Goal: Information Seeking & Learning: Learn about a topic

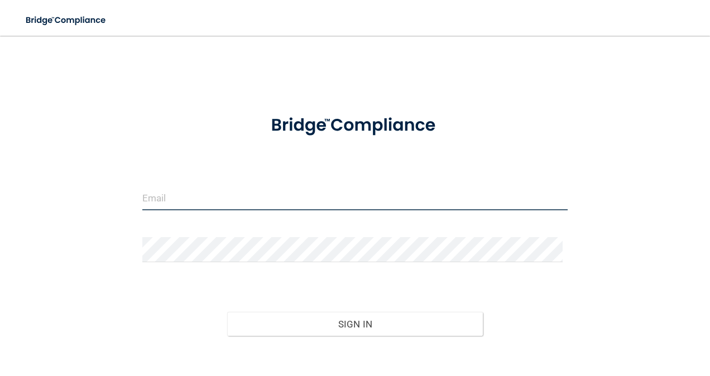
click at [215, 192] on input "email" at bounding box center [355, 197] width 426 height 25
type input "[EMAIL_ADDRESS][DOMAIN_NAME]"
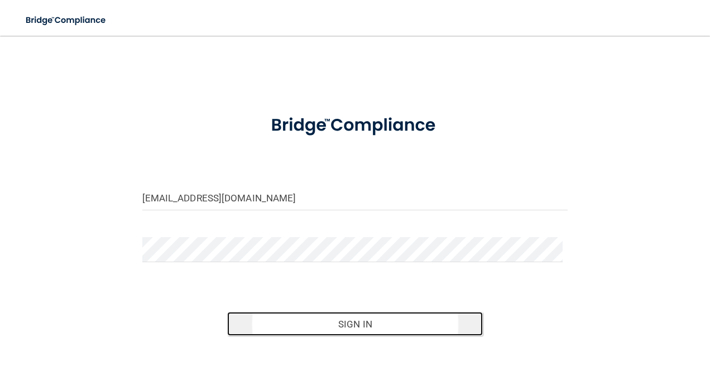
click at [337, 324] on button "Sign In" at bounding box center [355, 324] width 256 height 25
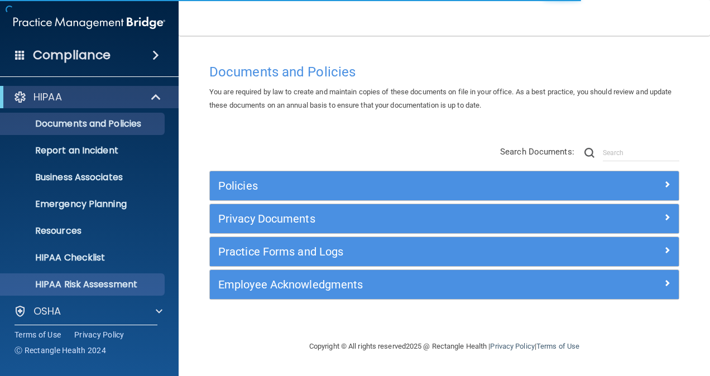
scroll to position [87, 0]
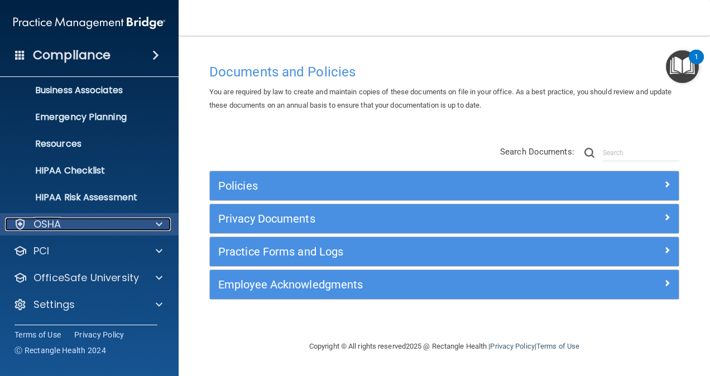
click at [156, 224] on span at bounding box center [159, 224] width 7 height 13
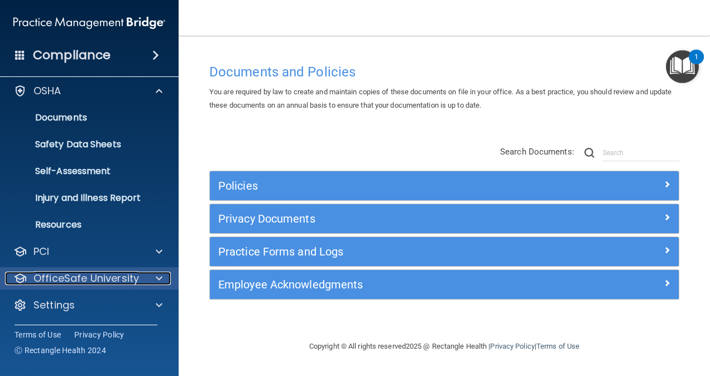
click at [162, 277] on div at bounding box center [157, 278] width 28 height 13
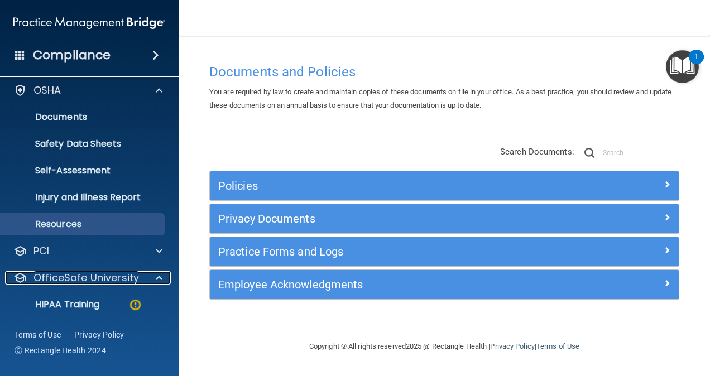
scroll to position [301, 0]
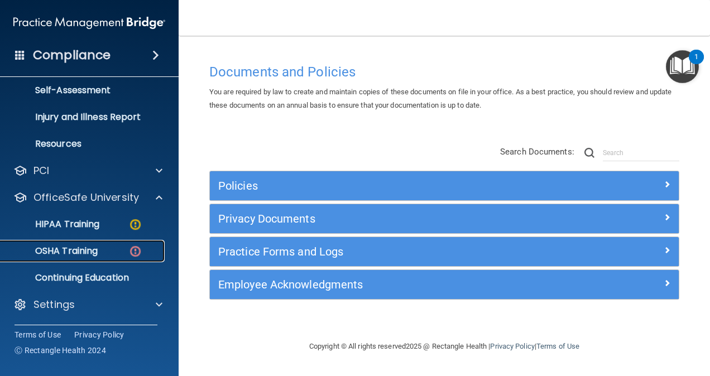
click at [79, 248] on p "OSHA Training" at bounding box center [52, 251] width 90 height 11
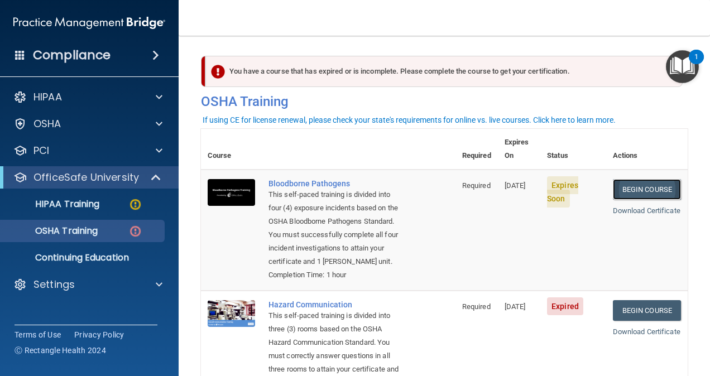
click at [620, 179] on link "Begin Course" at bounding box center [647, 189] width 68 height 21
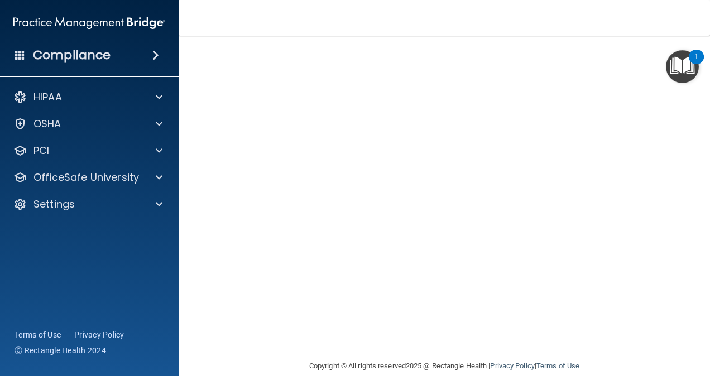
scroll to position [6, 0]
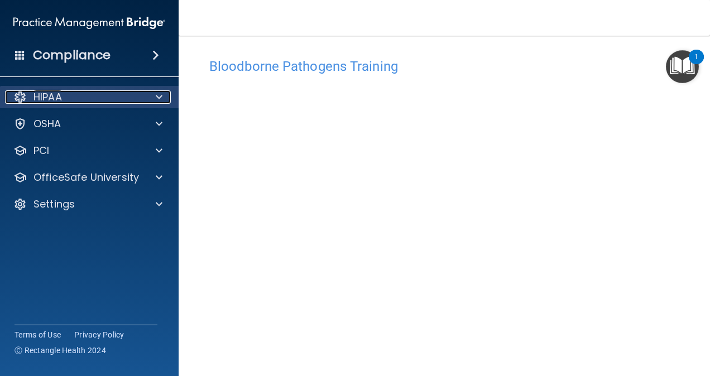
click at [157, 95] on span at bounding box center [159, 96] width 7 height 13
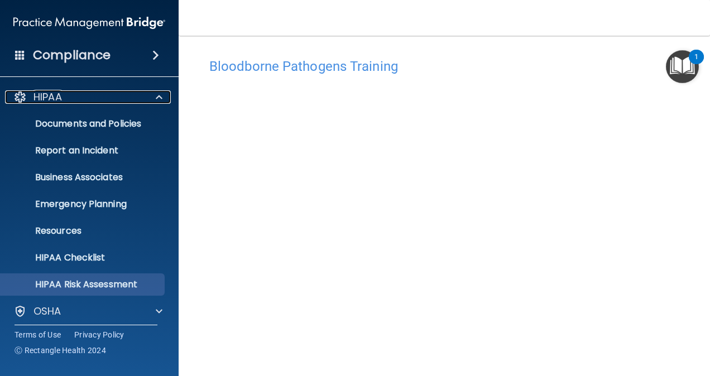
scroll to position [87, 0]
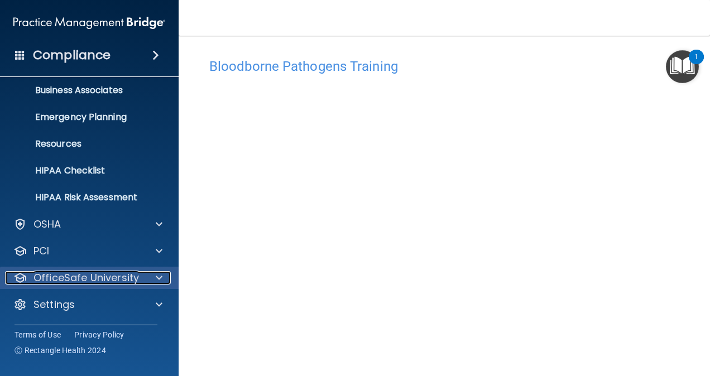
click at [165, 278] on div at bounding box center [157, 277] width 28 height 13
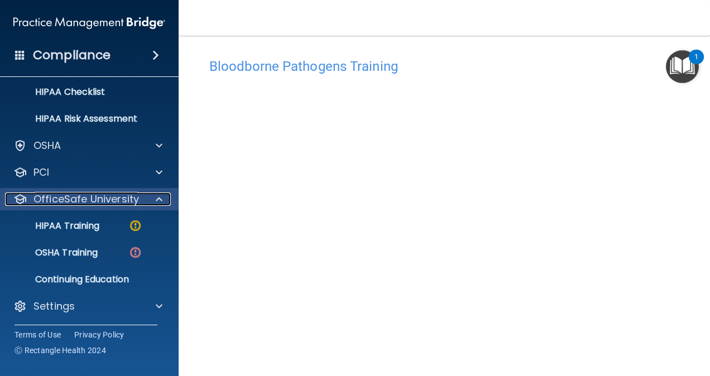
scroll to position [167, 0]
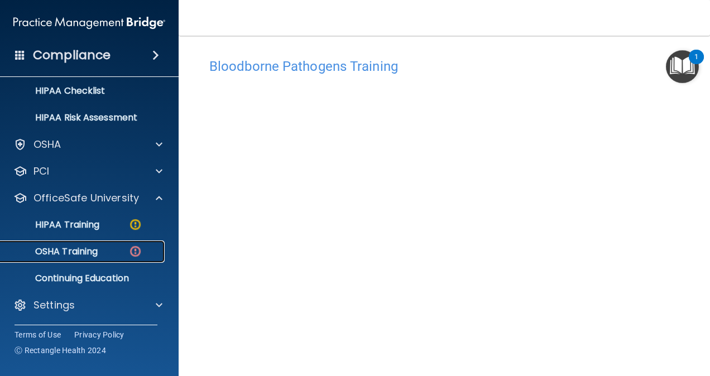
click at [110, 251] on div "OSHA Training" at bounding box center [83, 251] width 152 height 11
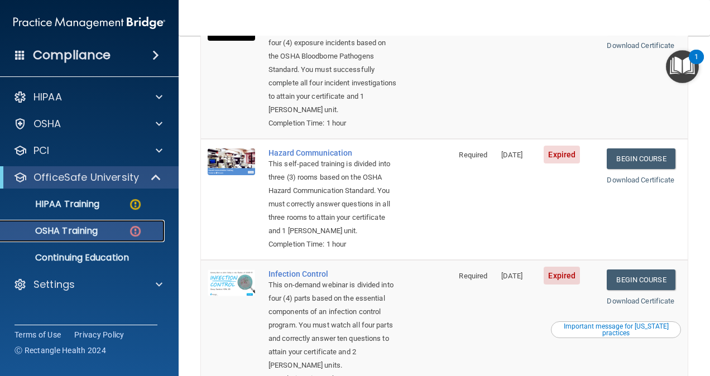
scroll to position [166, 0]
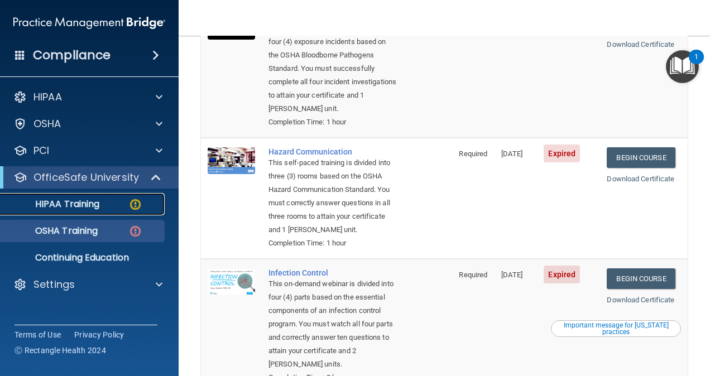
click at [97, 195] on link "HIPAA Training" at bounding box center [77, 204] width 176 height 22
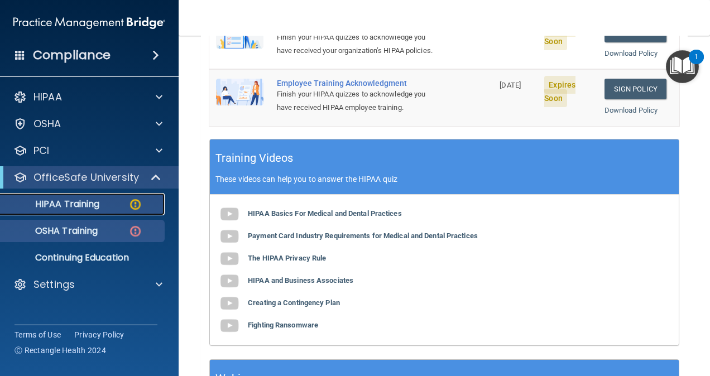
scroll to position [329, 0]
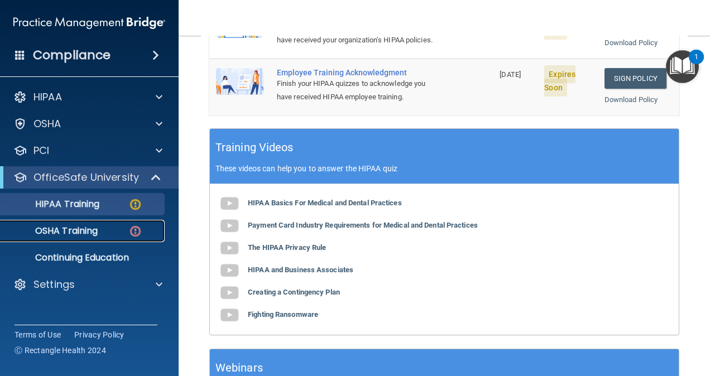
click at [66, 231] on p "OSHA Training" at bounding box center [52, 230] width 90 height 11
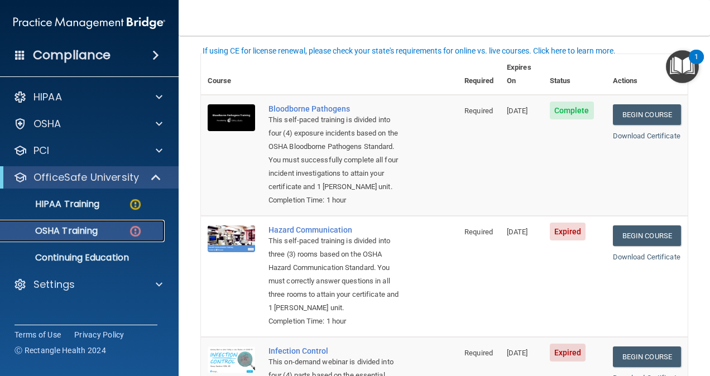
scroll to position [75, 0]
